Goal: Task Accomplishment & Management: Use online tool/utility

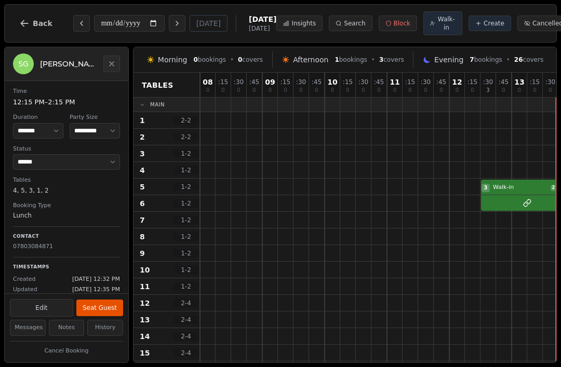
select select "****"
select select "**"
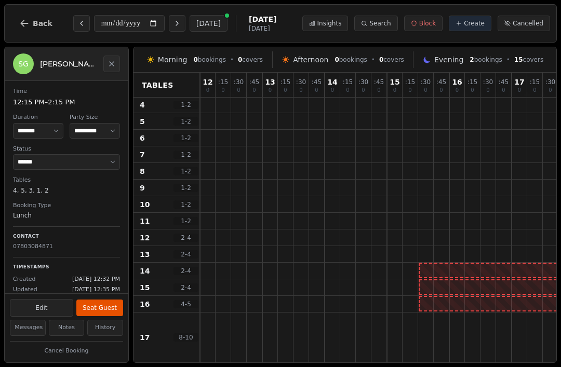
scroll to position [65, 0]
click at [77, 21] on icon "Previous day" at bounding box center [81, 23] width 8 height 8
type input "**********"
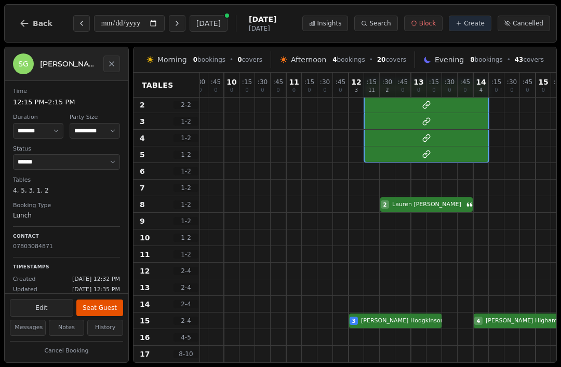
scroll to position [32, 101]
select select "****"
select select "*"
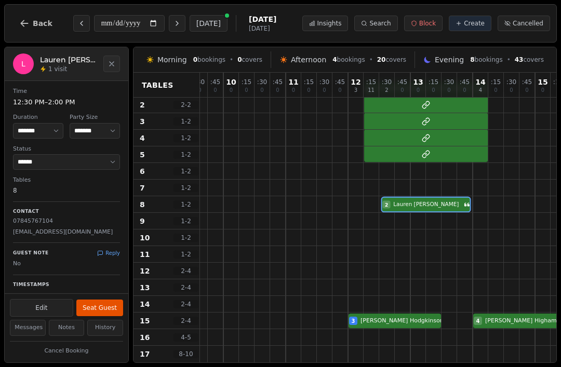
scroll to position [32, 101]
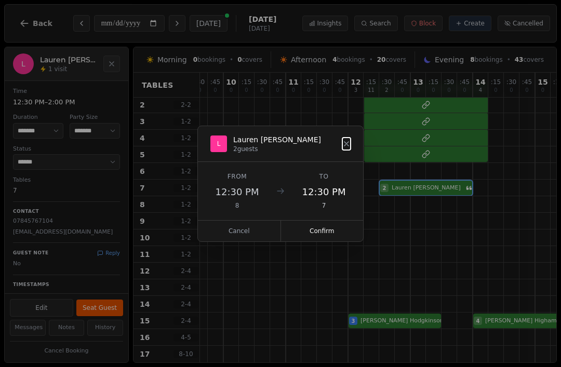
click at [322, 232] on button "Confirm" at bounding box center [322, 231] width 83 height 21
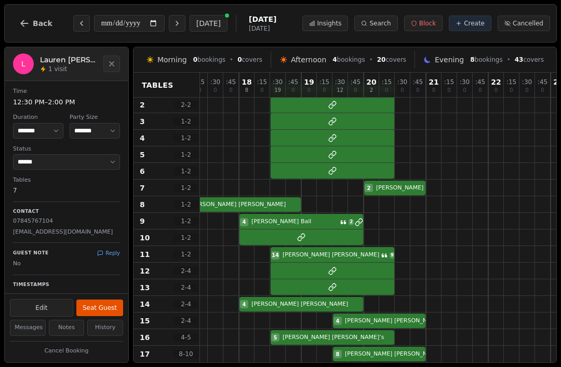
scroll to position [32, 585]
click at [73, 23] on button "Previous day" at bounding box center [81, 23] width 17 height 17
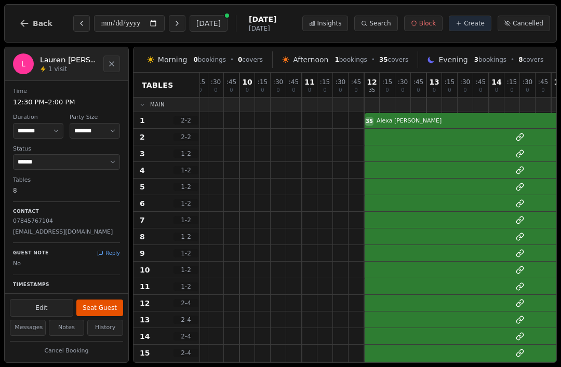
scroll to position [0, 85]
click at [79, 20] on icon "Previous day" at bounding box center [81, 23] width 8 height 8
type input "**********"
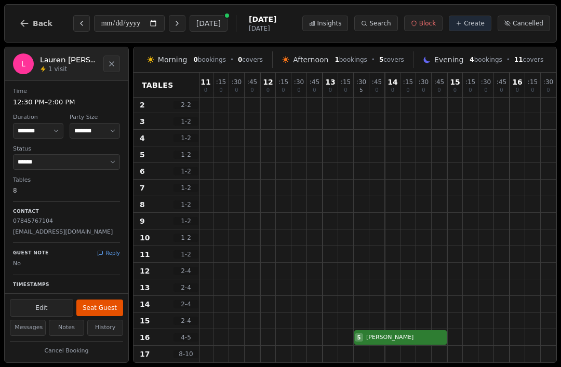
scroll to position [25, 195]
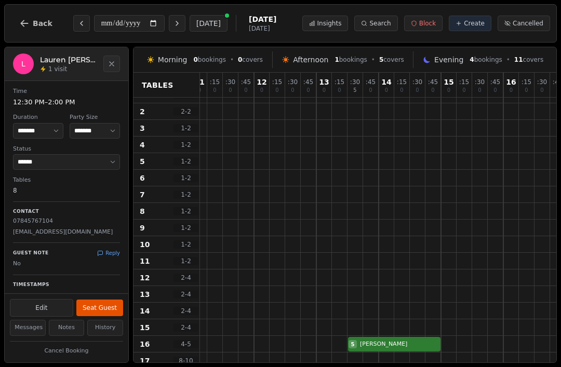
click at [17, 25] on button "Back" at bounding box center [36, 23] width 50 height 25
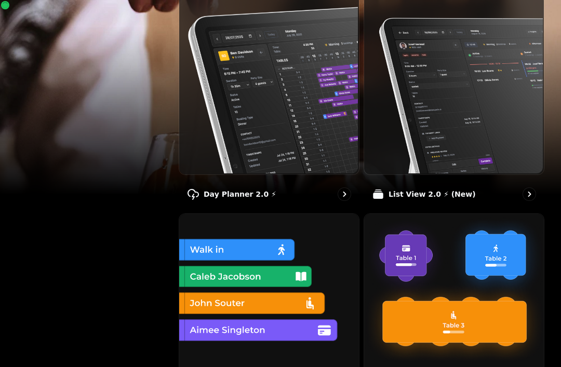
scroll to position [147, 0]
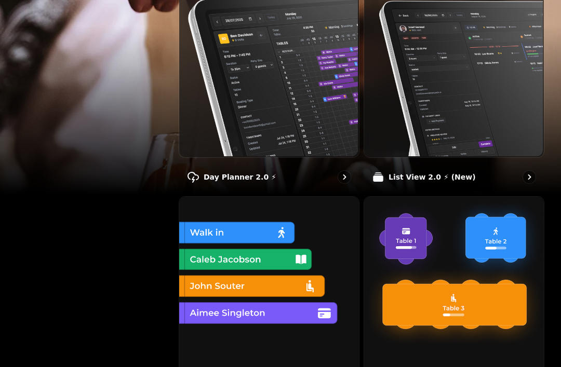
click at [474, 190] on div "List View 2.0 ⚡ (New)" at bounding box center [454, 177] width 181 height 30
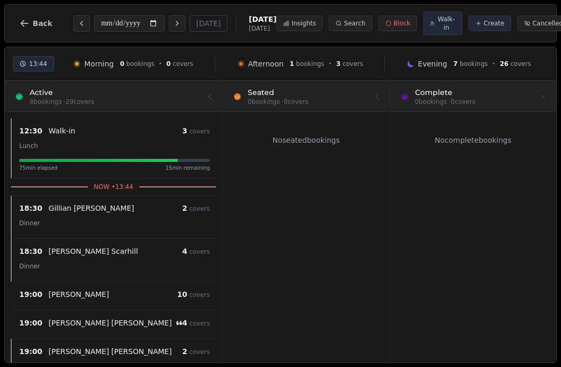
click at [101, 161] on div "75 min elapsed 15 min remaining" at bounding box center [114, 165] width 191 height 13
select select "****"
select select "*"
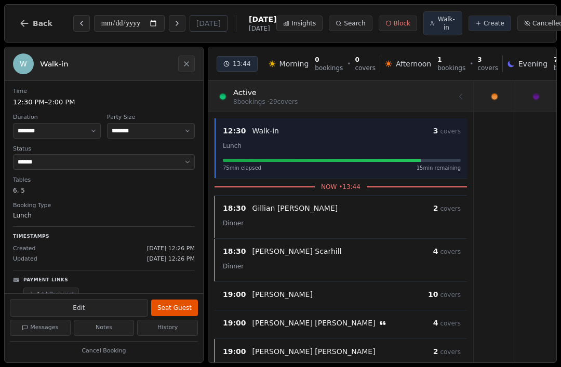
click at [26, 17] on button "Back" at bounding box center [36, 23] width 50 height 25
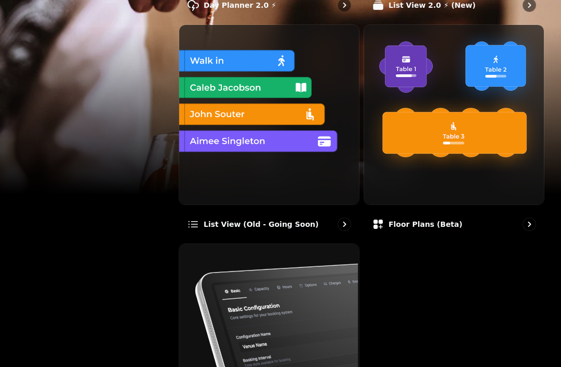
scroll to position [319, 0]
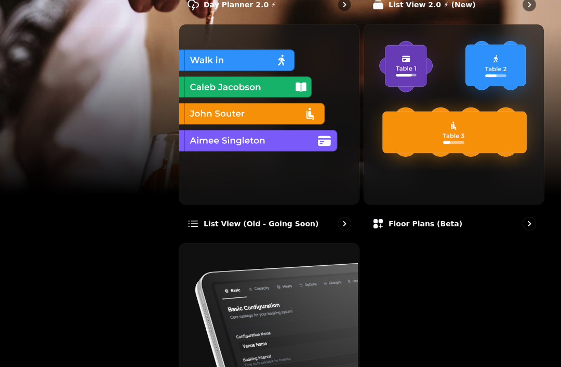
click at [495, 221] on div "Floor Plans (beta)" at bounding box center [454, 224] width 181 height 30
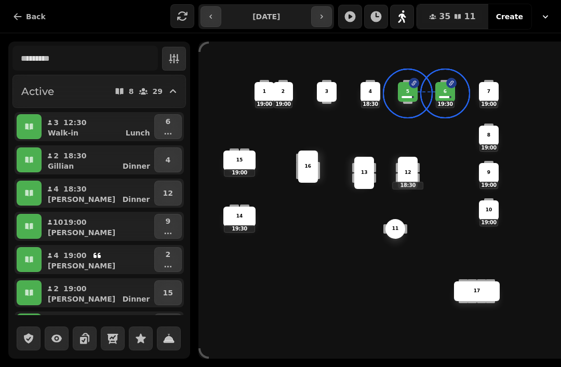
click at [416, 89] on span at bounding box center [408, 93] width 17 height 17
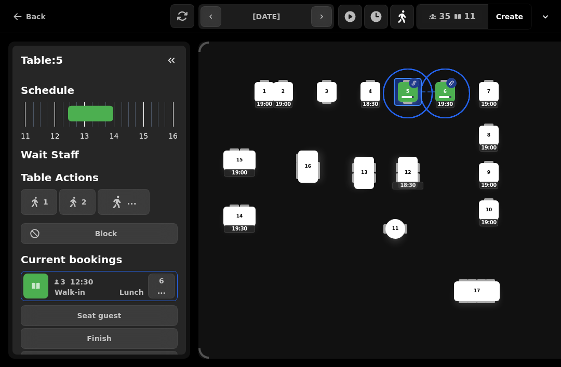
click at [127, 201] on span "..." at bounding box center [131, 202] width 9 height 8
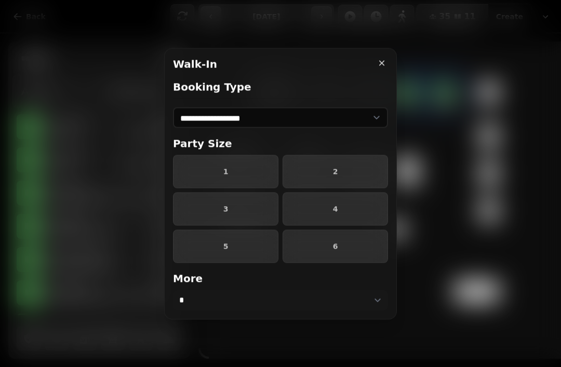
click at [378, 63] on icon "button" at bounding box center [382, 63] width 10 height 10
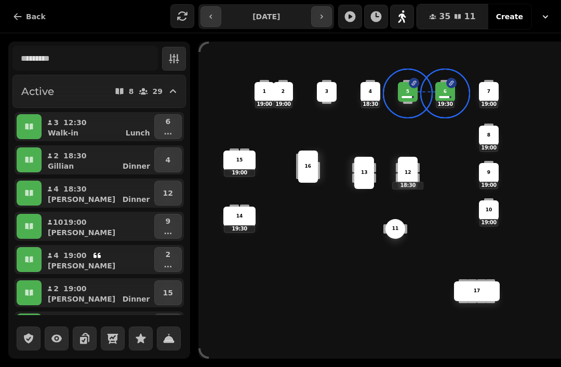
click at [371, 87] on div "4 18:30" at bounding box center [371, 92] width 20 height 20
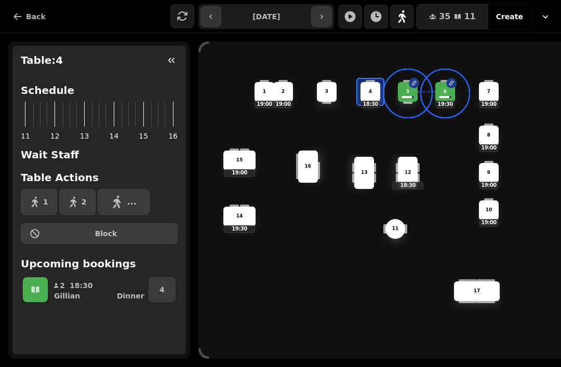
click at [269, 97] on div "1 19:00" at bounding box center [265, 92] width 20 height 20
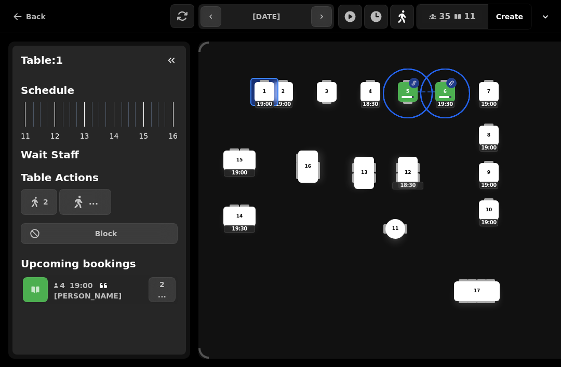
click at [306, 164] on p "16" at bounding box center [308, 166] width 7 height 7
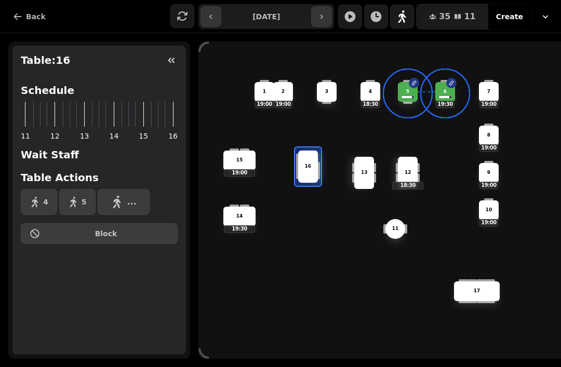
click at [26, 15] on span "Back" at bounding box center [36, 16] width 20 height 7
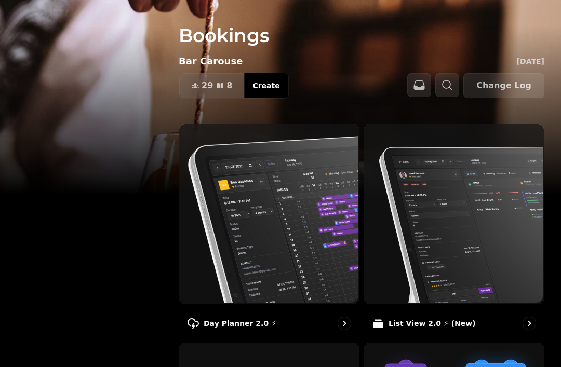
click at [416, 311] on div "List View 2.0 ⚡ (New)" at bounding box center [454, 324] width 181 height 30
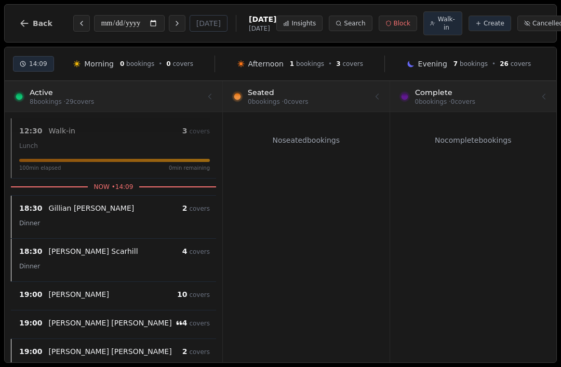
click at [423, 25] on button "Walk-in" at bounding box center [442, 23] width 39 height 24
select select "****"
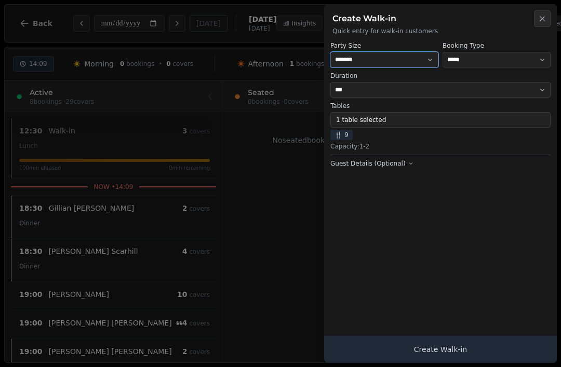
click at [423, 55] on select "* ***** * ****** * ****** * ****** * ****** * ****** * ****** * ****** * ******…" at bounding box center [384, 60] width 108 height 16
select select "*"
click at [483, 122] on button "1 table selected" at bounding box center [440, 120] width 220 height 16
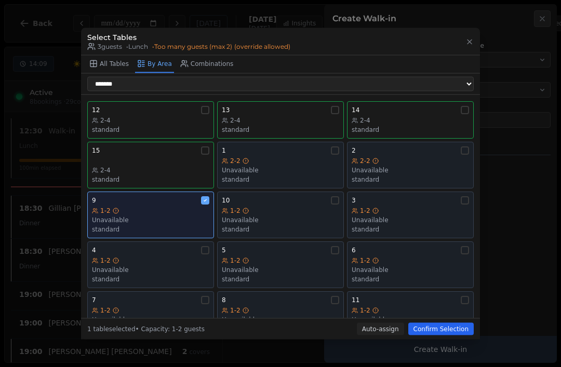
click at [182, 206] on div "1-2" at bounding box center [150, 210] width 117 height 8
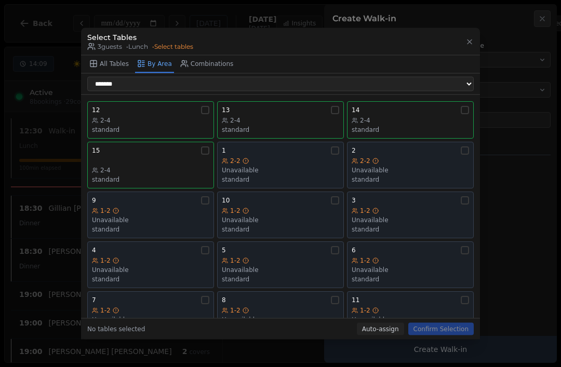
click at [377, 207] on icon at bounding box center [376, 210] width 6 height 6
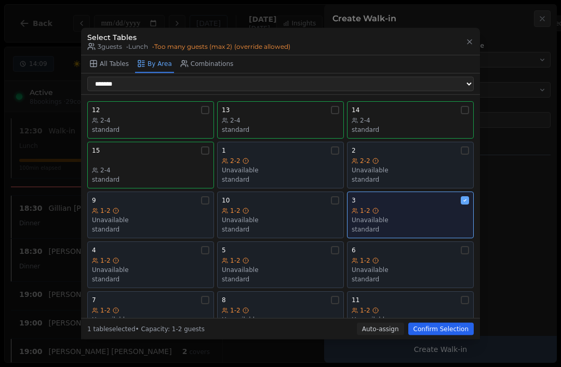
click at [162, 246] on div "4" at bounding box center [150, 250] width 117 height 8
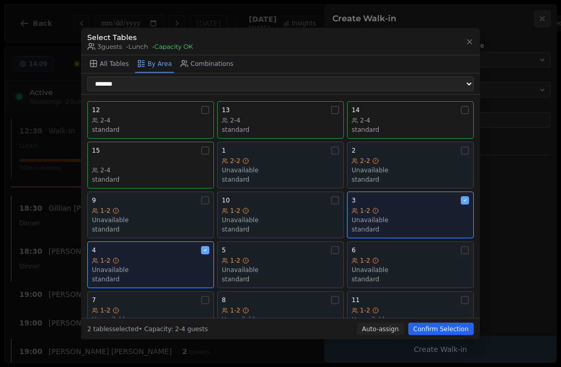
click at [441, 336] on button "Confirm Selection" at bounding box center [440, 329] width 65 height 12
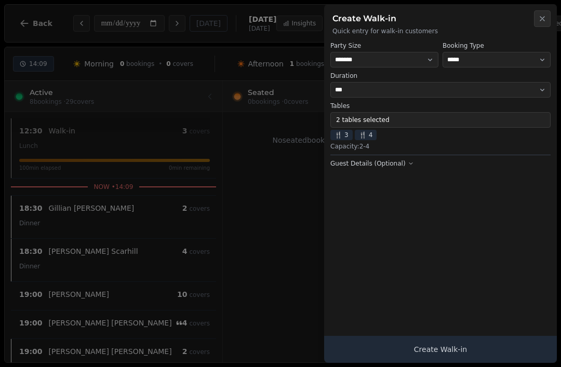
click at [456, 350] on button "Create Walk-in" at bounding box center [440, 349] width 233 height 27
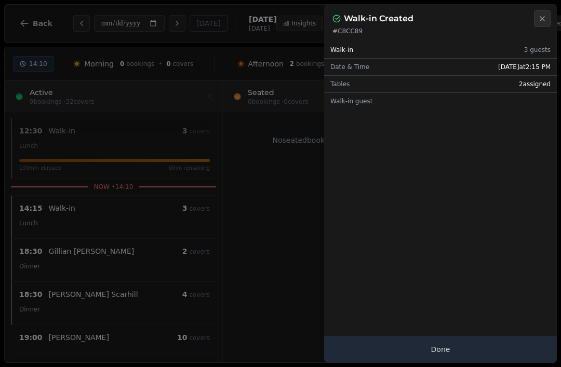
click at [367, 326] on div "Walk-in 3 guests Date & Time [DATE] 2:15 PM Tables 2 assigned Walk-in guest" at bounding box center [440, 199] width 233 height 328
click at [363, 343] on button "Done" at bounding box center [440, 349] width 233 height 27
